Goal: Task Accomplishment & Management: Use online tool/utility

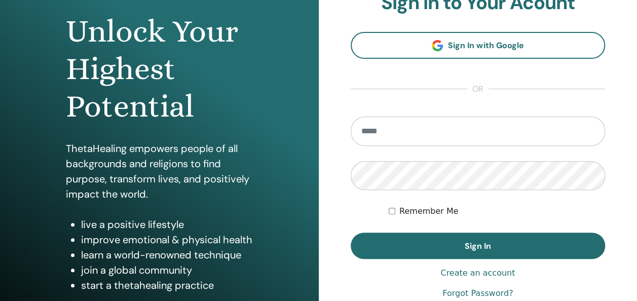
scroll to position [101, 0]
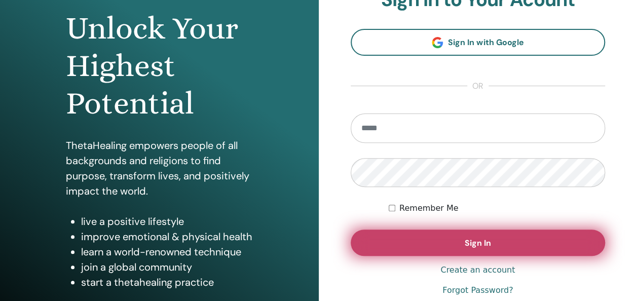
type input "**********"
click at [440, 248] on button "Sign In" at bounding box center [478, 243] width 255 height 26
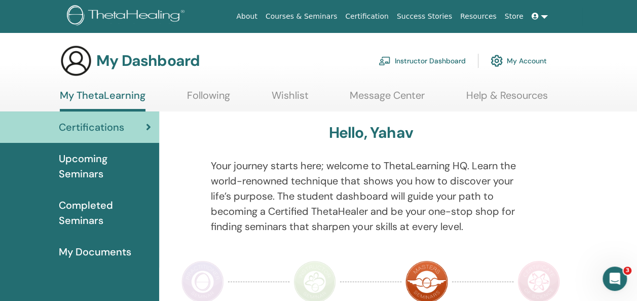
click at [413, 59] on link "Instructor Dashboard" at bounding box center [422, 61] width 87 height 22
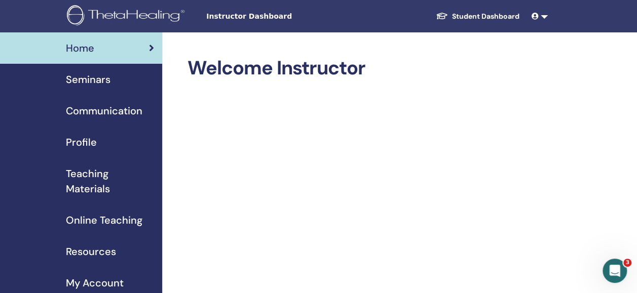
click at [97, 81] on span "Seminars" at bounding box center [88, 79] width 45 height 15
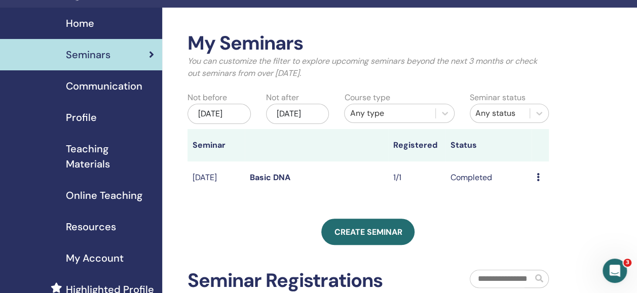
scroll to position [25, 0]
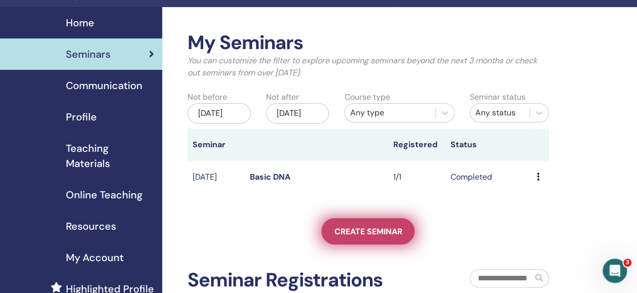
click at [376, 237] on span "Create seminar" at bounding box center [368, 232] width 68 height 11
